Goal: Navigation & Orientation: Find specific page/section

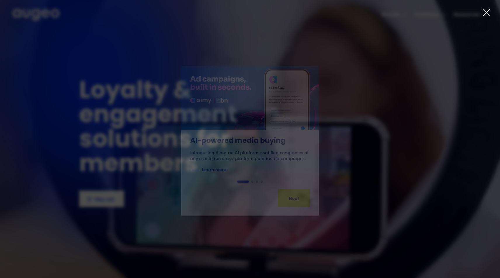
click at [487, 12] on icon at bounding box center [485, 12] width 7 height 7
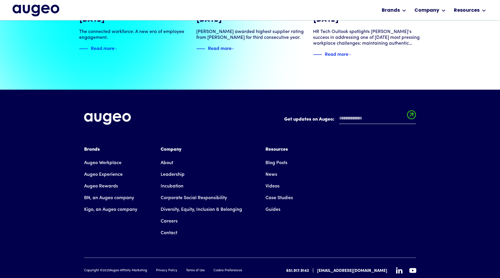
scroll to position [1328, 0]
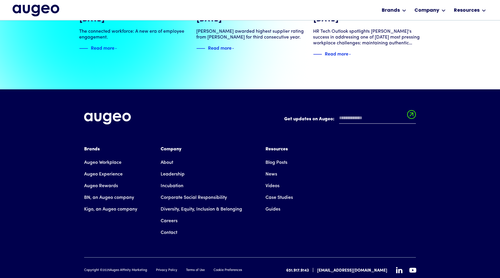
click at [172, 227] on link "Contact" at bounding box center [169, 233] width 17 height 12
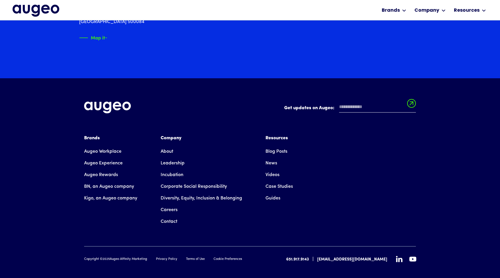
scroll to position [1013, 0]
click at [179, 134] on div "Company" at bounding box center [201, 137] width 81 height 7
click at [167, 145] on link "About" at bounding box center [167, 151] width 13 height 12
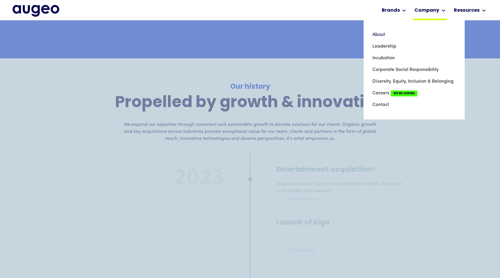
scroll to position [2503, 0]
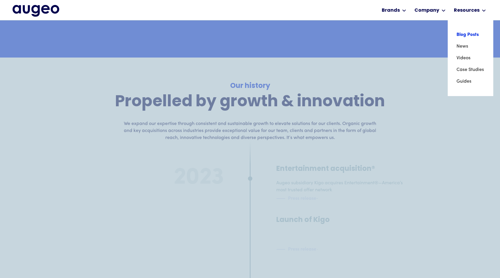
click at [462, 32] on link "Blog Posts" at bounding box center [470, 35] width 28 height 12
